Goal: Find specific page/section: Find specific page/section

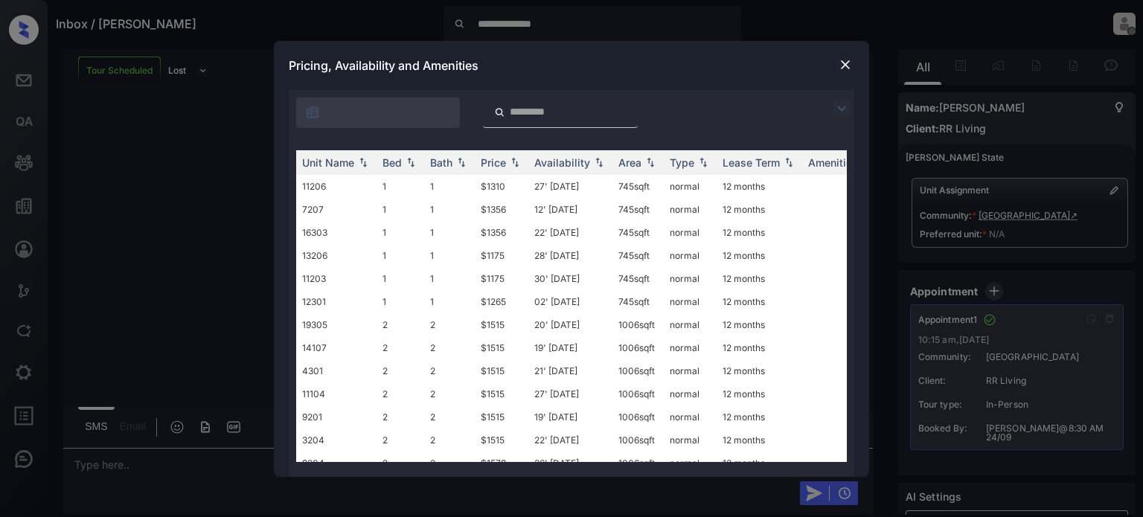
click at [849, 65] on img at bounding box center [845, 64] width 15 height 15
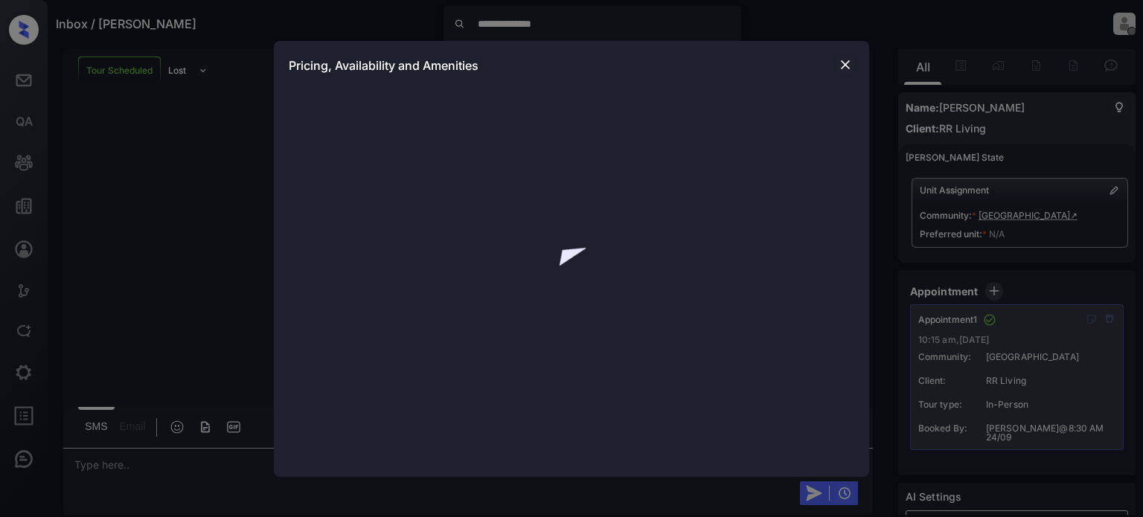
scroll to position [1042, 0]
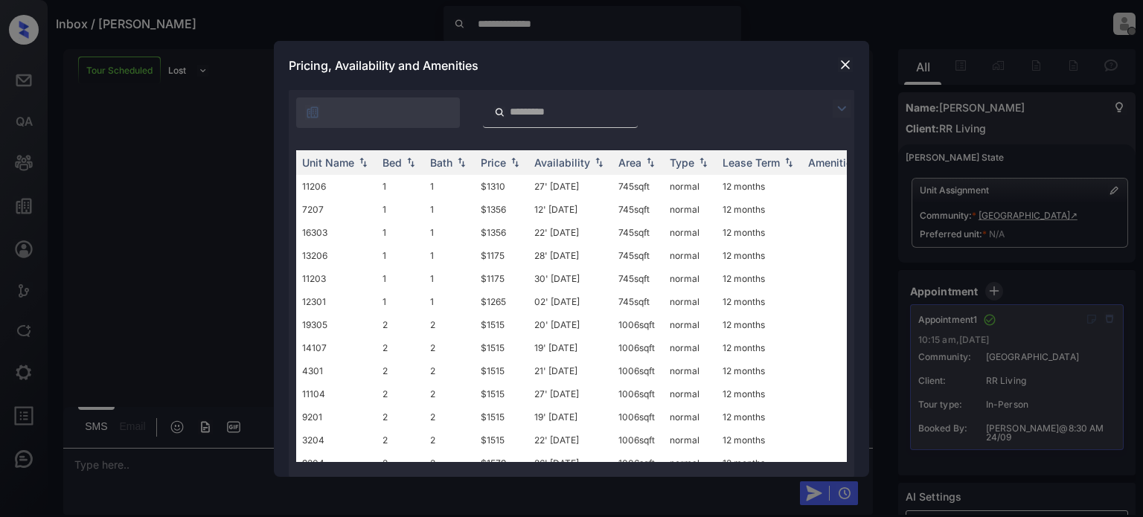
click at [844, 68] on img at bounding box center [845, 64] width 15 height 15
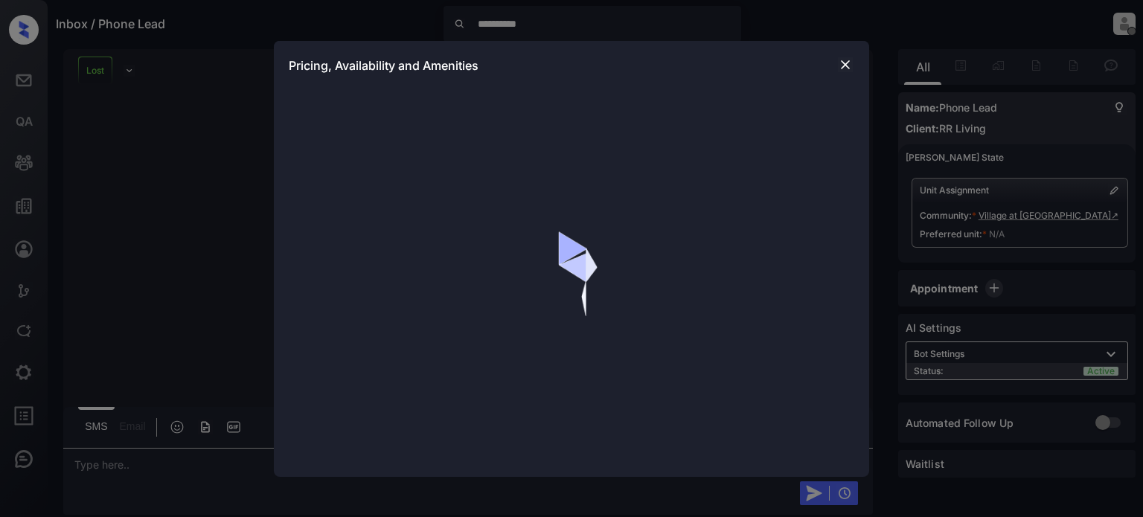
scroll to position [2151, 0]
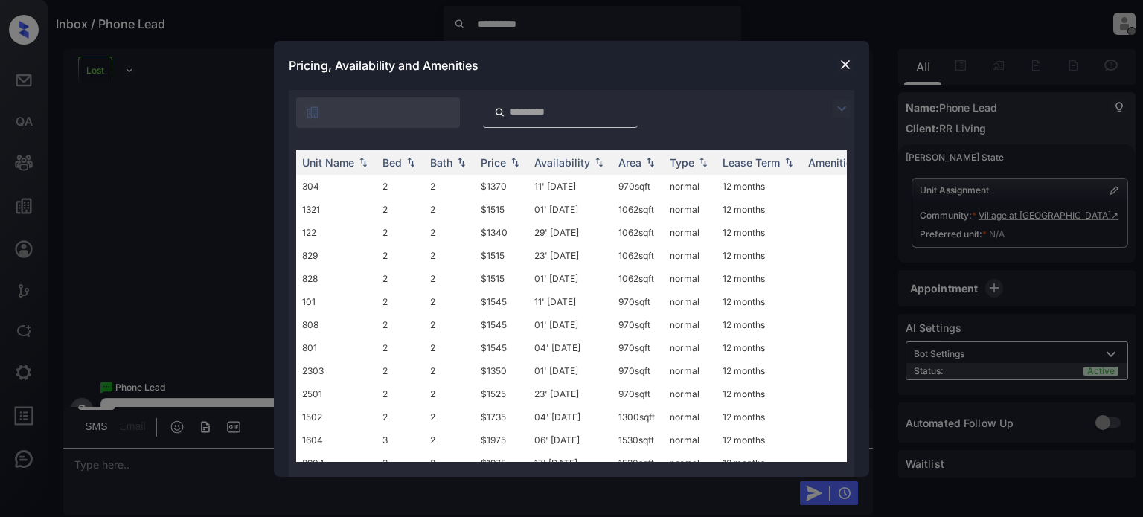
click at [846, 62] on img at bounding box center [845, 64] width 15 height 15
